Goal: Go to known website: Go to known website

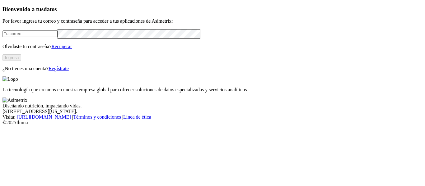
type input "[PERSON_NAME][EMAIL_ADDRESS][PERSON_NAME][DOMAIN_NAME]"
click at [21, 61] on button "Ingresa" at bounding box center [11, 57] width 19 height 7
